Goal: Obtain resource: Download file/media

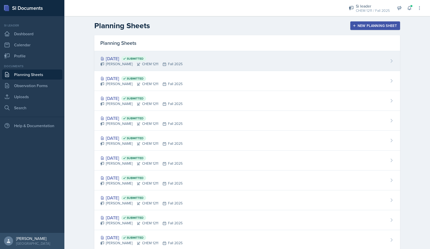
click at [130, 63] on div "[PERSON_NAME] CHEM 1211 Fall 2025" at bounding box center [141, 63] width 82 height 5
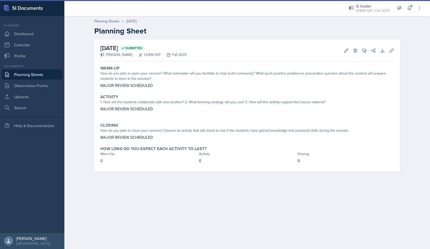
click at [49, 74] on link "Planning Sheets" at bounding box center [32, 74] width 60 height 10
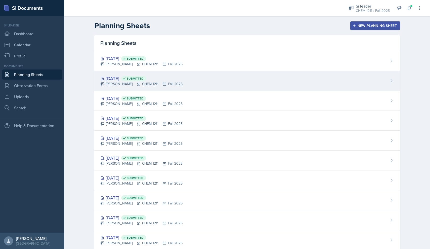
click at [115, 78] on div "[DATE] Submitted" at bounding box center [141, 78] width 82 height 7
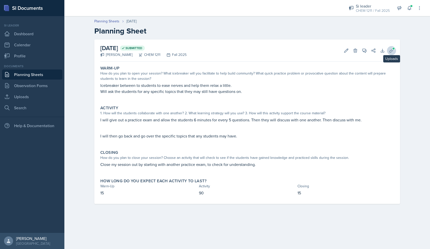
click at [390, 49] on icon at bounding box center [391, 50] width 5 height 5
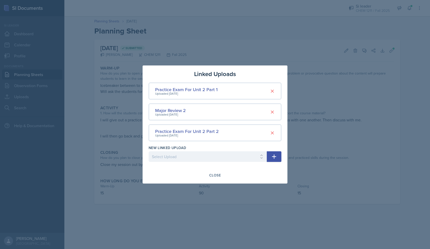
click at [182, 113] on div "Uploaded [DATE]" at bounding box center [170, 114] width 31 height 5
click at [180, 111] on div "Major Review 2" at bounding box center [170, 110] width 31 height 7
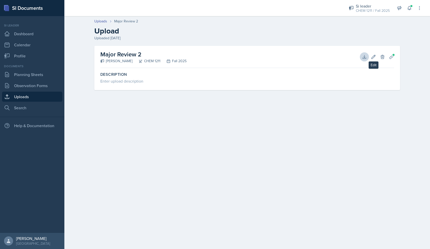
click at [366, 57] on icon at bounding box center [364, 56] width 5 height 5
